Goal: Transaction & Acquisition: Book appointment/travel/reservation

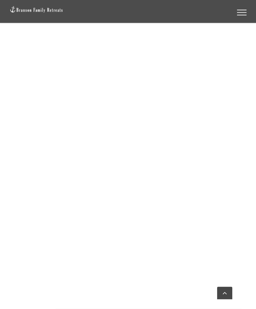
scroll to position [533, 0]
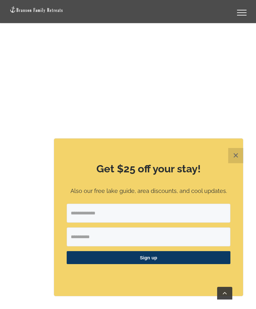
click at [234, 163] on button "✕" at bounding box center [235, 155] width 15 height 15
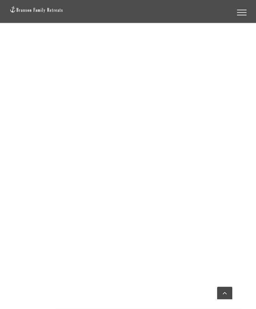
scroll to position [933, 0]
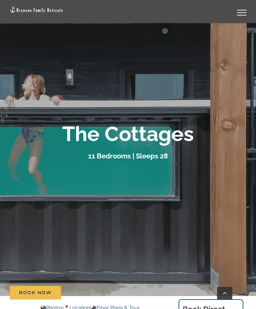
scroll to position [128, 0]
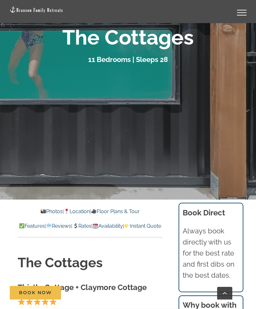
click at [46, 213] on link "Photos" at bounding box center [52, 212] width 22 height 6
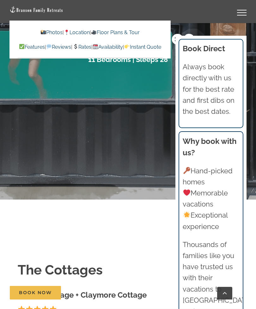
scroll to position [2290, 0]
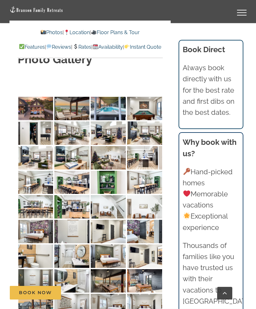
click at [34, 171] on img at bounding box center [35, 182] width 35 height 23
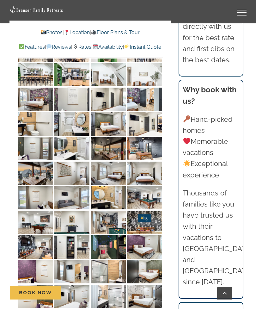
scroll to position [2451, 0]
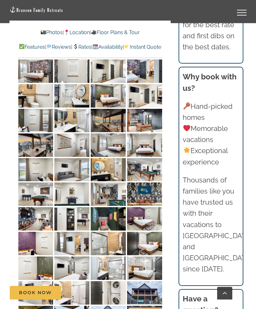
click at [109, 183] on img at bounding box center [108, 194] width 35 height 23
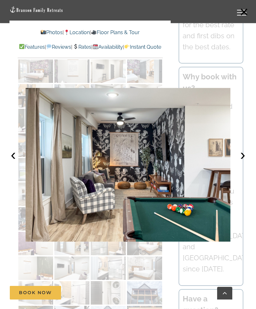
click at [51, 261] on div at bounding box center [128, 154] width 256 height 309
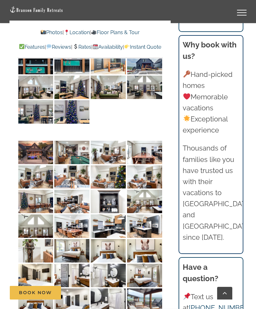
scroll to position [2731, 0]
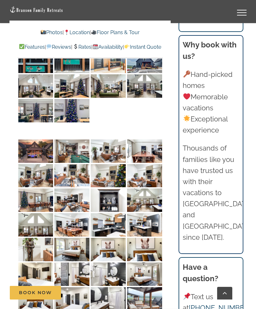
click at [148, 140] on img at bounding box center [144, 151] width 35 height 23
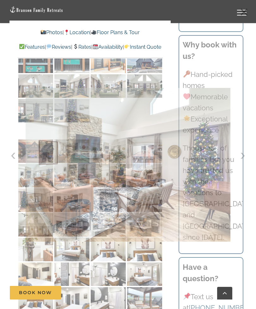
click at [65, 259] on div at bounding box center [128, 154] width 256 height 309
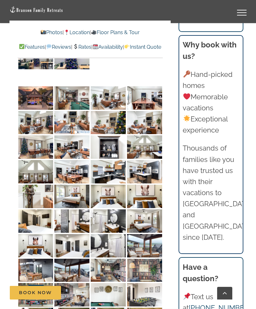
scroll to position [2791, 0]
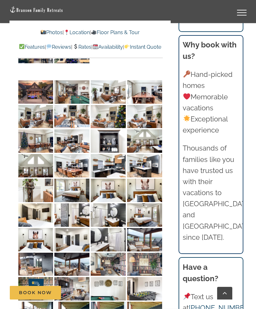
click at [69, 253] on img at bounding box center [71, 264] width 35 height 23
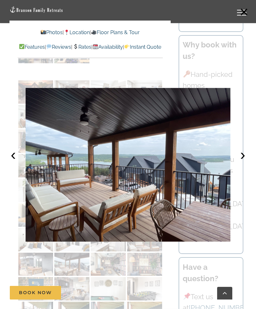
click at [19, 162] on button "‹" at bounding box center [13, 155] width 14 height 14
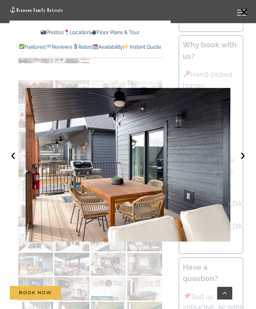
click at [242, 162] on button "›" at bounding box center [243, 155] width 14 height 14
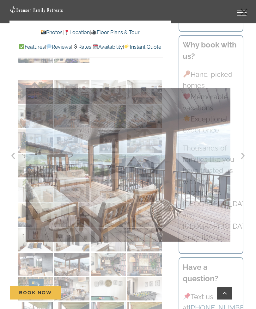
click at [56, 271] on div at bounding box center [128, 154] width 256 height 309
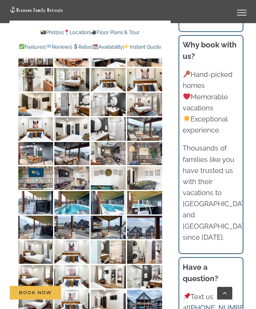
scroll to position [2904, 0]
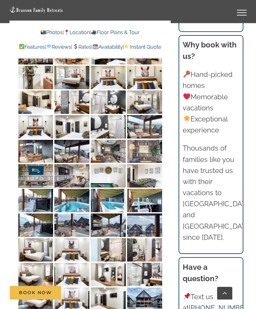
click at [106, 189] on img at bounding box center [108, 200] width 35 height 23
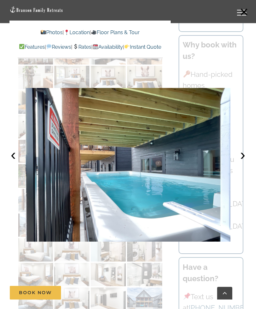
click at [243, 162] on button "›" at bounding box center [243, 155] width 14 height 14
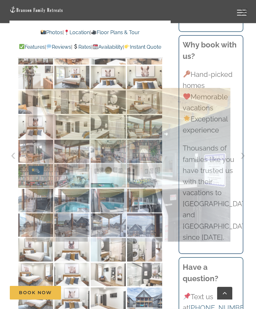
click at [69, 283] on div at bounding box center [128, 154] width 256 height 309
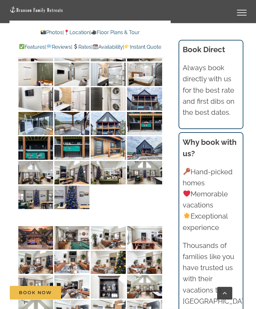
click at [91, 46] on link "Rates" at bounding box center [81, 47] width 19 height 6
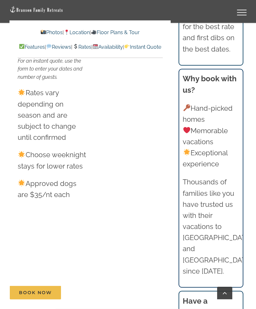
scroll to position [6601, 0]
click at [91, 47] on link "Rates" at bounding box center [81, 47] width 19 height 6
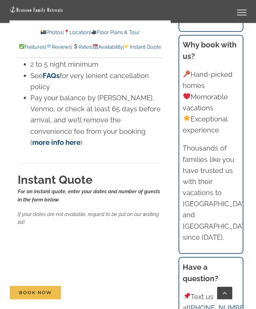
scroll to position [6948, 0]
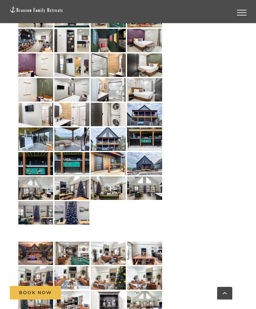
scroll to position [148, 0]
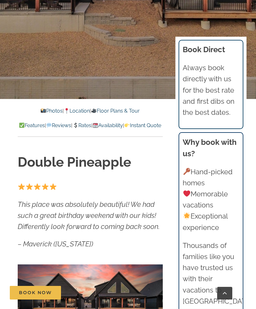
scroll to position [317, 0]
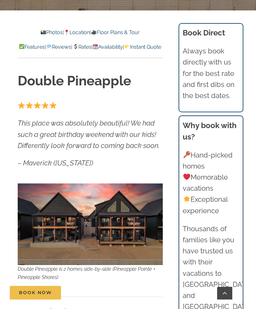
click at [45, 33] on link "Photos" at bounding box center [52, 32] width 22 height 6
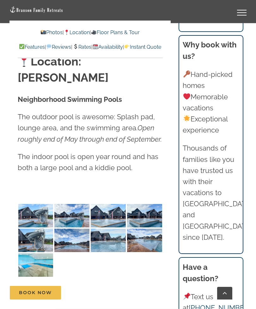
scroll to position [1806, 0]
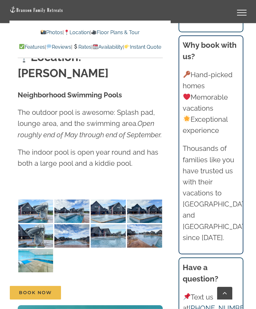
click at [68, 200] on img at bounding box center [71, 211] width 35 height 23
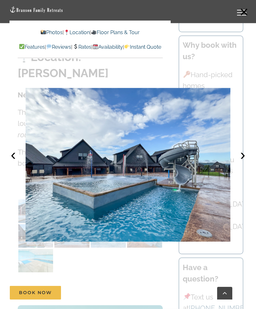
click at [17, 162] on button "‹" at bounding box center [13, 155] width 14 height 14
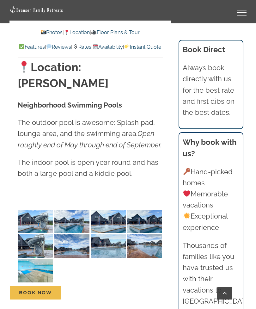
scroll to position [1796, 0]
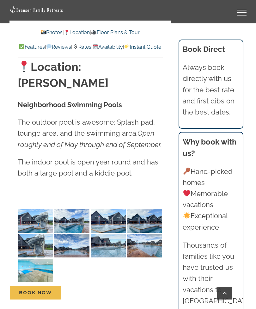
click at [91, 46] on link "Rates" at bounding box center [81, 47] width 19 height 6
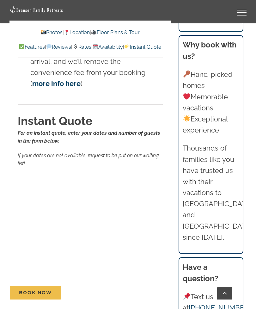
scroll to position [5343, 0]
